Goal: Task Accomplishment & Management: Complete application form

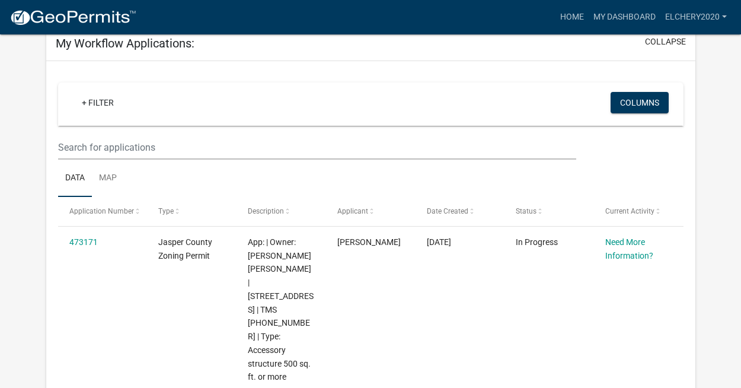
scroll to position [88, 0]
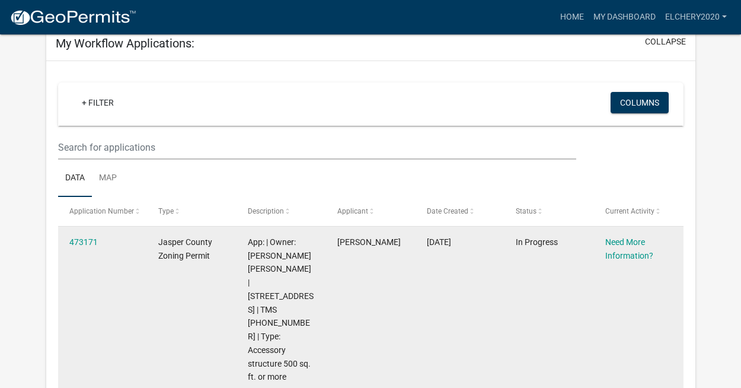
click at [632, 249] on div "Need More Information?" at bounding box center [639, 248] width 66 height 27
click at [620, 248] on div "Need More Information?" at bounding box center [639, 248] width 66 height 27
click at [628, 253] on link "Need More Information?" at bounding box center [630, 248] width 48 height 23
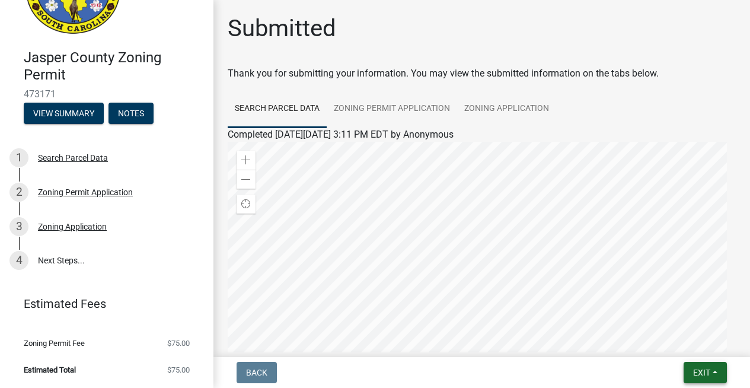
click at [702, 370] on span "Exit" at bounding box center [701, 372] width 17 height 9
click at [670, 339] on button "Save & Exit" at bounding box center [680, 341] width 95 height 28
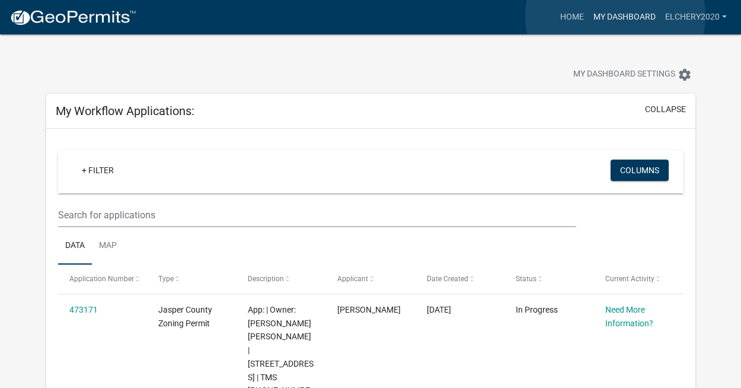
click at [616, 16] on link "My Dashboard" at bounding box center [625, 17] width 72 height 23
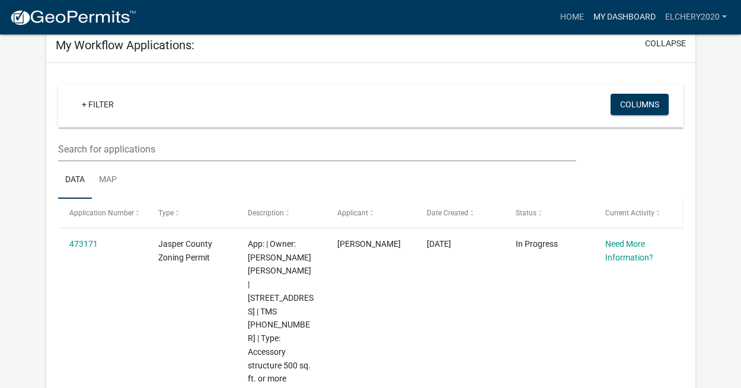
scroll to position [158, 0]
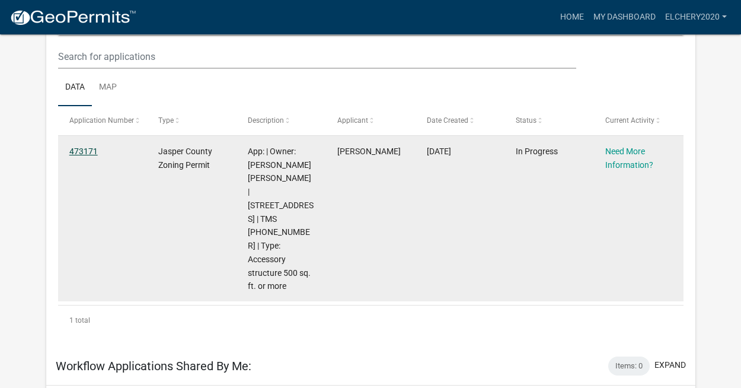
click at [80, 150] on link "473171" at bounding box center [83, 150] width 28 height 9
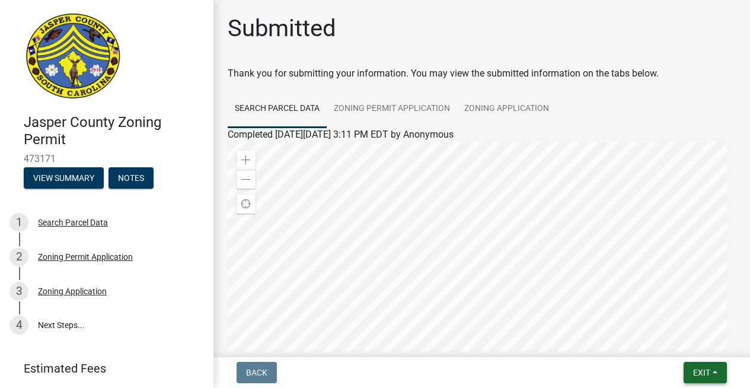
click at [706, 371] on span "Exit" at bounding box center [701, 372] width 17 height 9
click at [688, 343] on button "Save & Exit" at bounding box center [680, 341] width 95 height 28
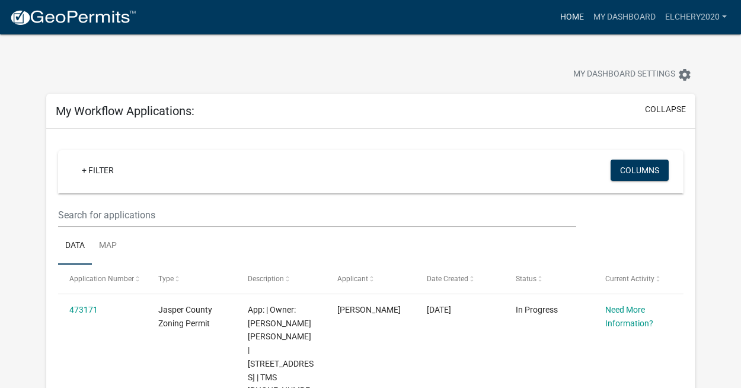
click at [564, 15] on link "Home" at bounding box center [572, 17] width 33 height 23
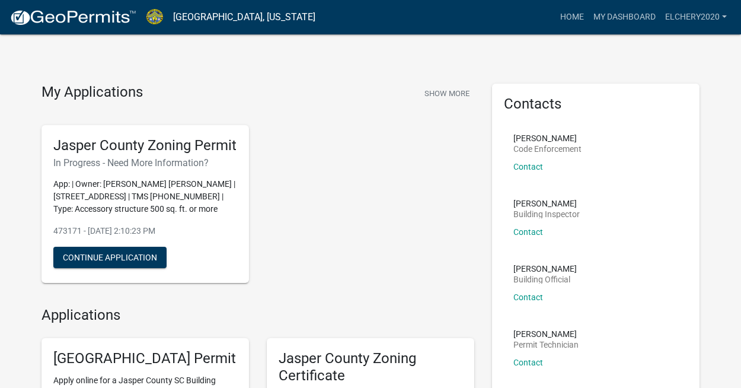
scroll to position [2, 0]
click at [110, 267] on button "Continue Application" at bounding box center [109, 256] width 113 height 21
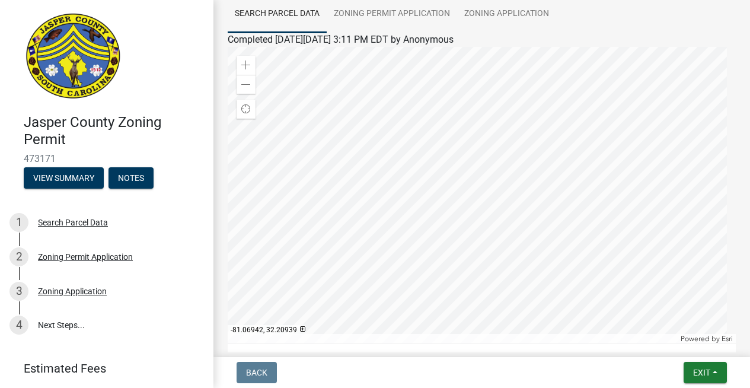
scroll to position [97, 0]
